Goal: Navigation & Orientation: Find specific page/section

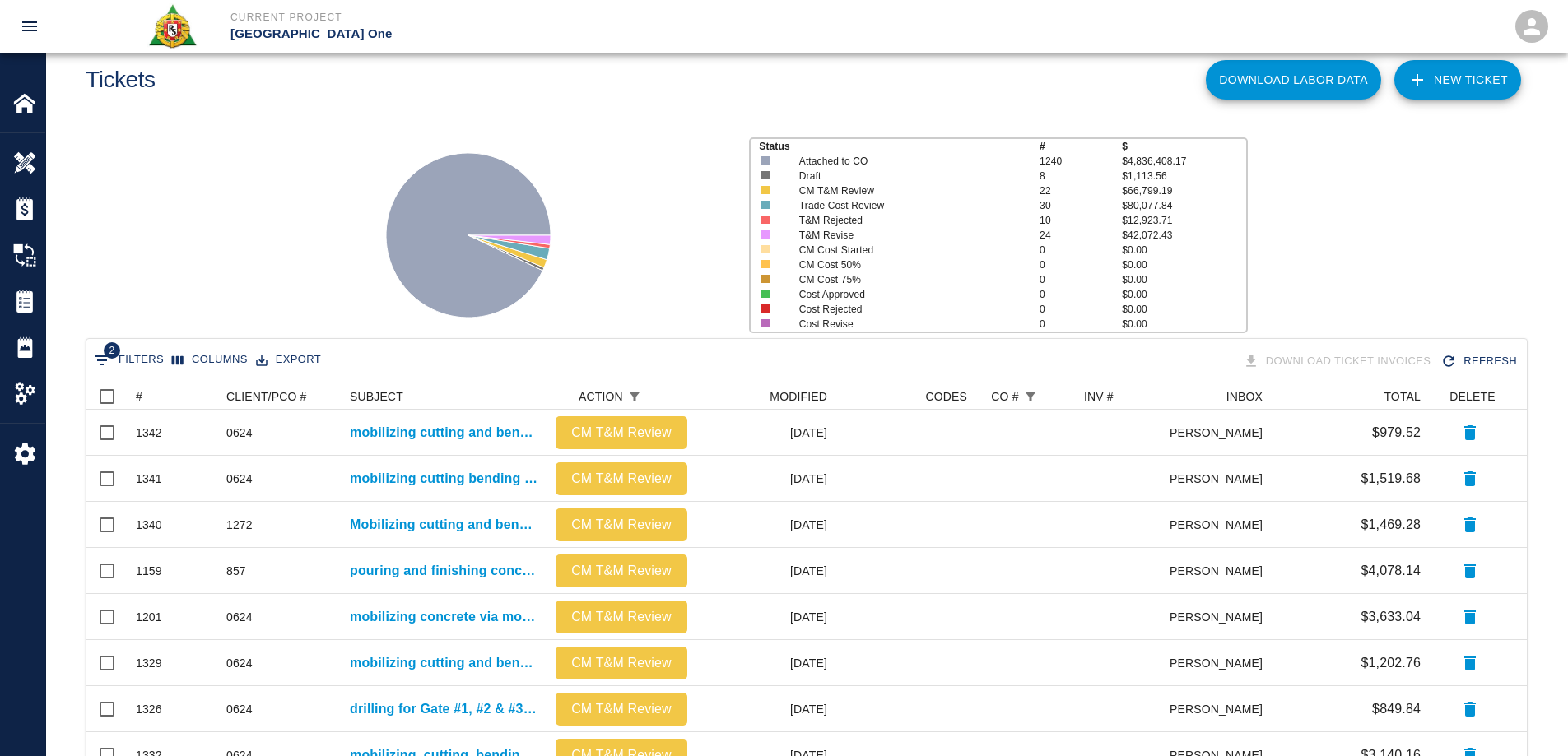
scroll to position [13, 13]
click at [24, 76] on div "Home" at bounding box center [22, 93] width 45 height 79
click at [19, 97] on img at bounding box center [25, 103] width 23 height 23
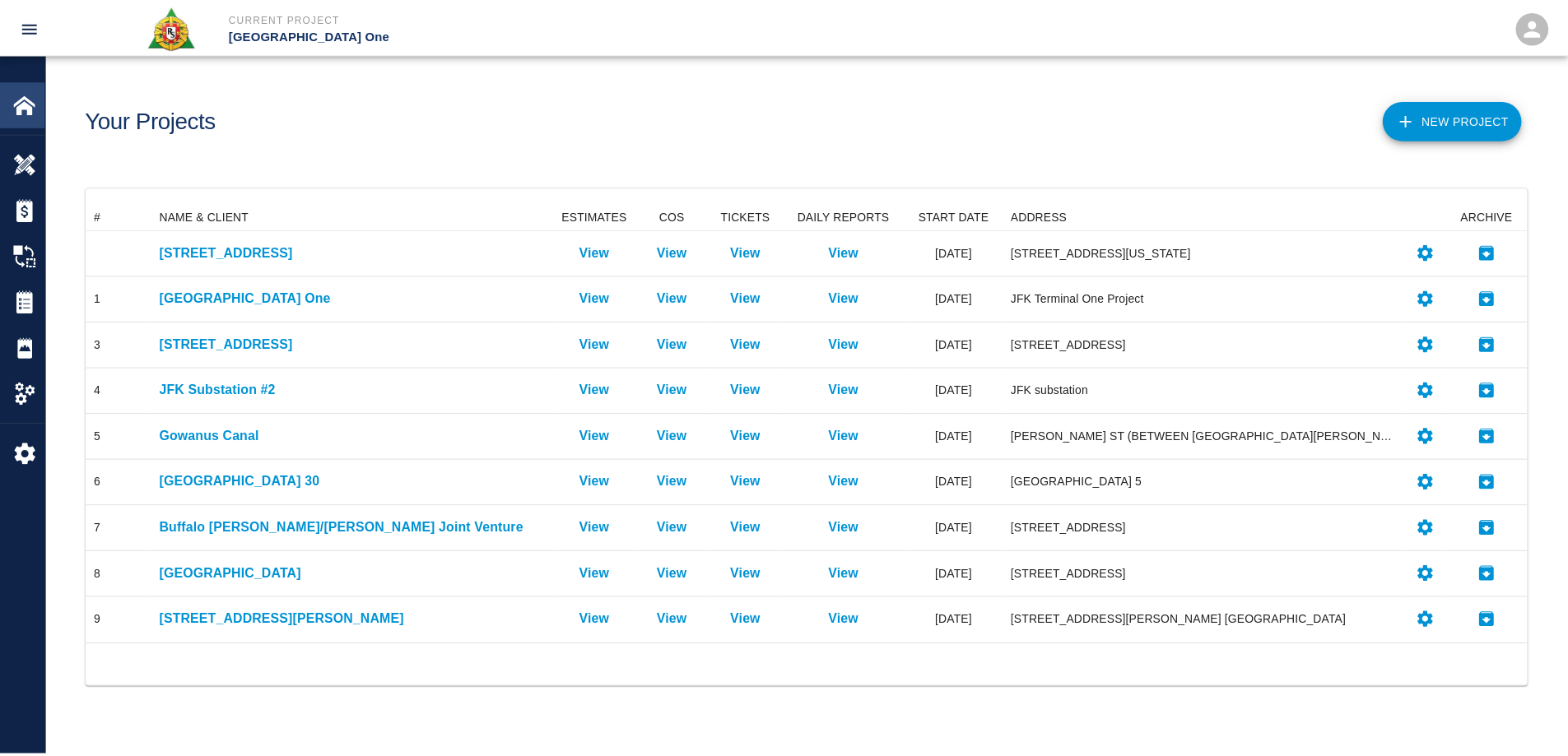
scroll to position [428, 1440]
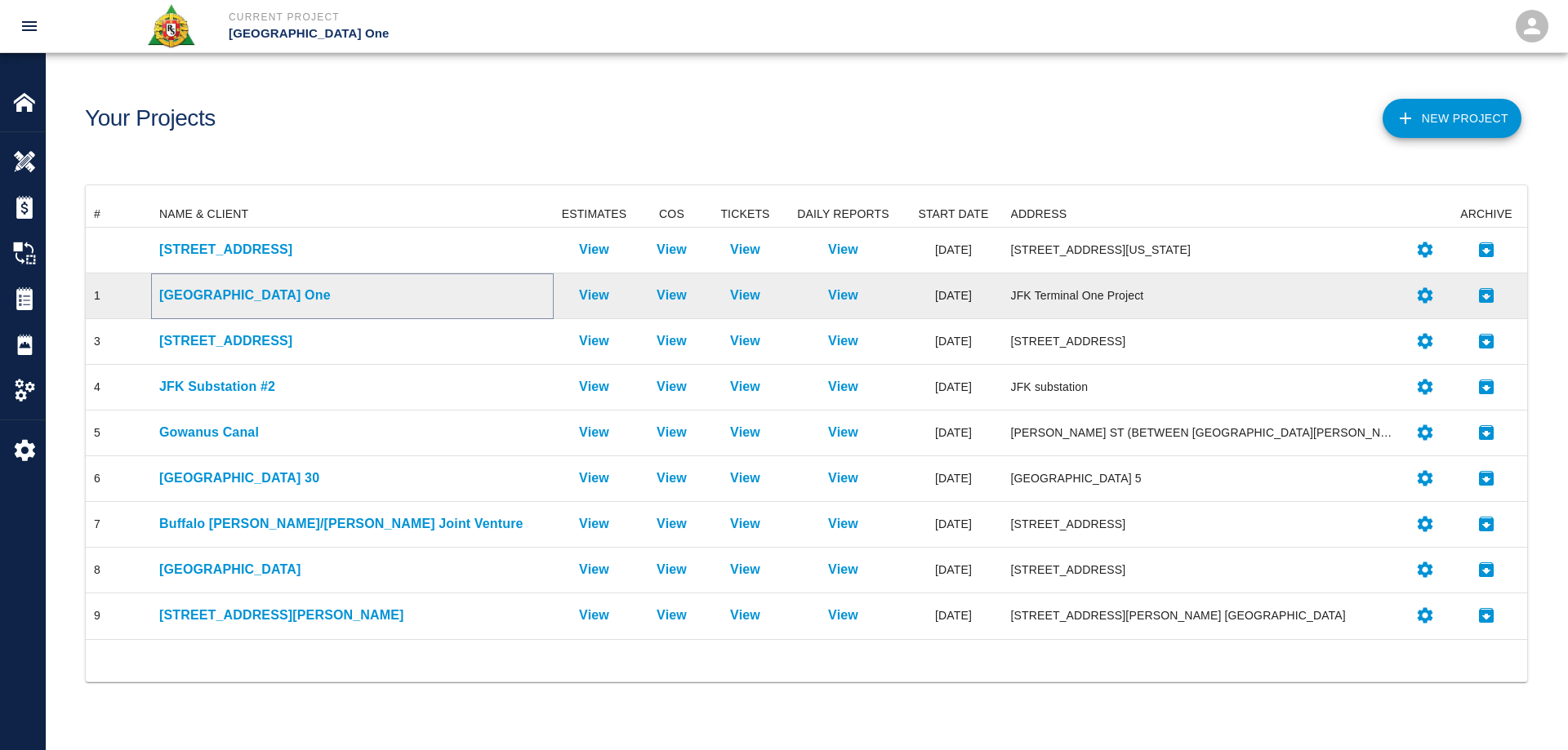
click at [234, 293] on p "[GEOGRAPHIC_DATA] One" at bounding box center [352, 295] width 386 height 20
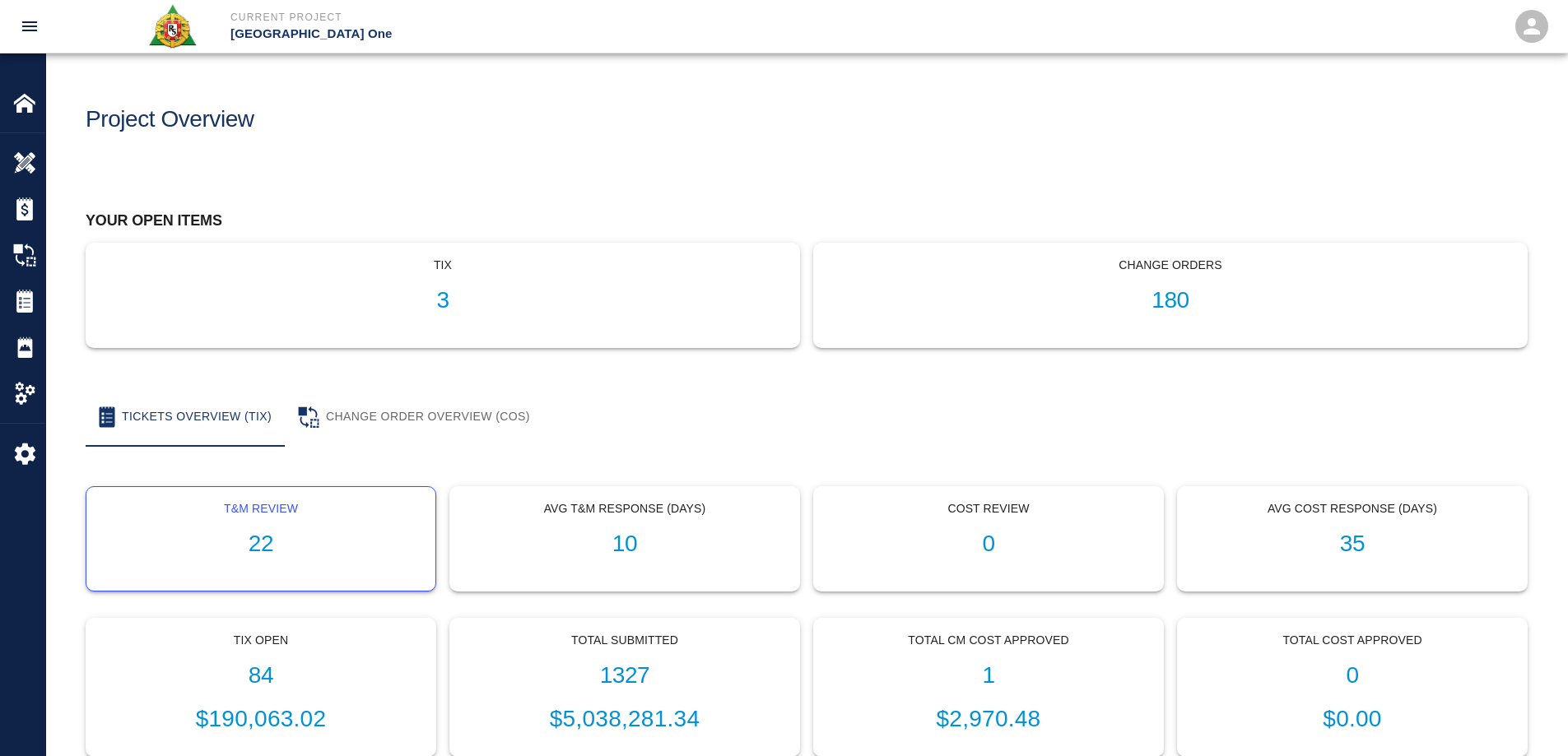
click at [261, 536] on h1 "22" at bounding box center [261, 544] width 323 height 27
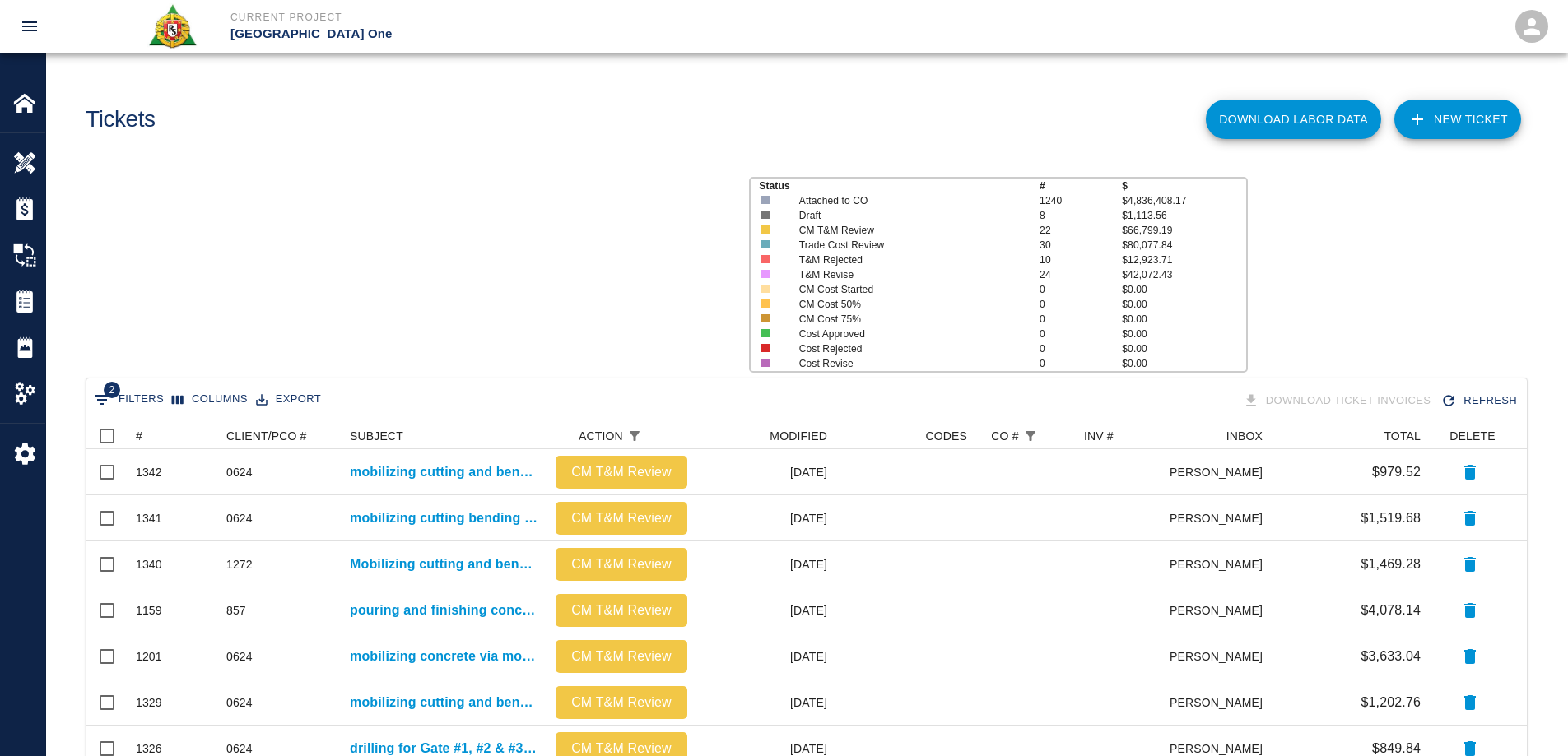
scroll to position [936, 1428]
